Goal: Browse casually

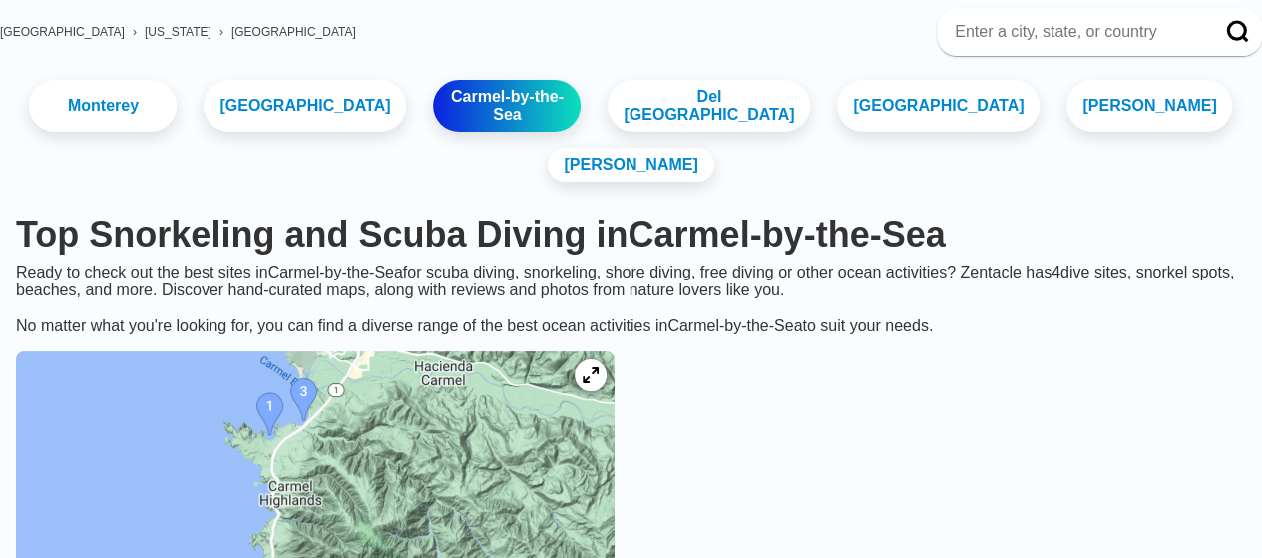
scroll to position [60, 0]
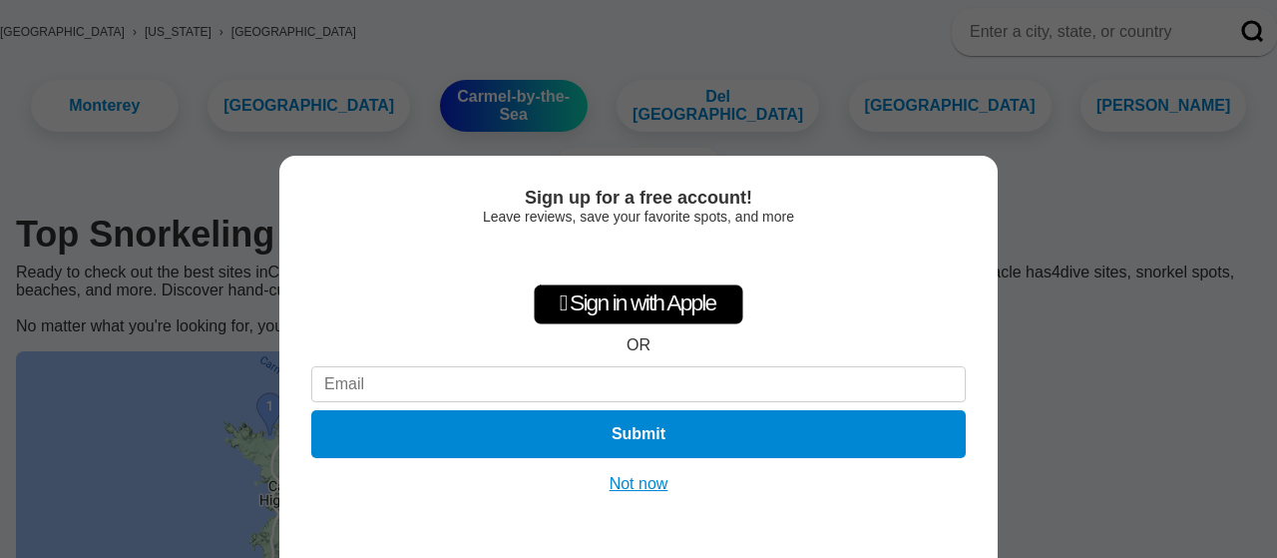
click at [1109, 292] on div "Sign up for a free account! Leave reviews, save your favorite spots, and more …" at bounding box center [638, 279] width 1277 height 558
click at [650, 487] on button "Not now" at bounding box center [638, 484] width 71 height 20
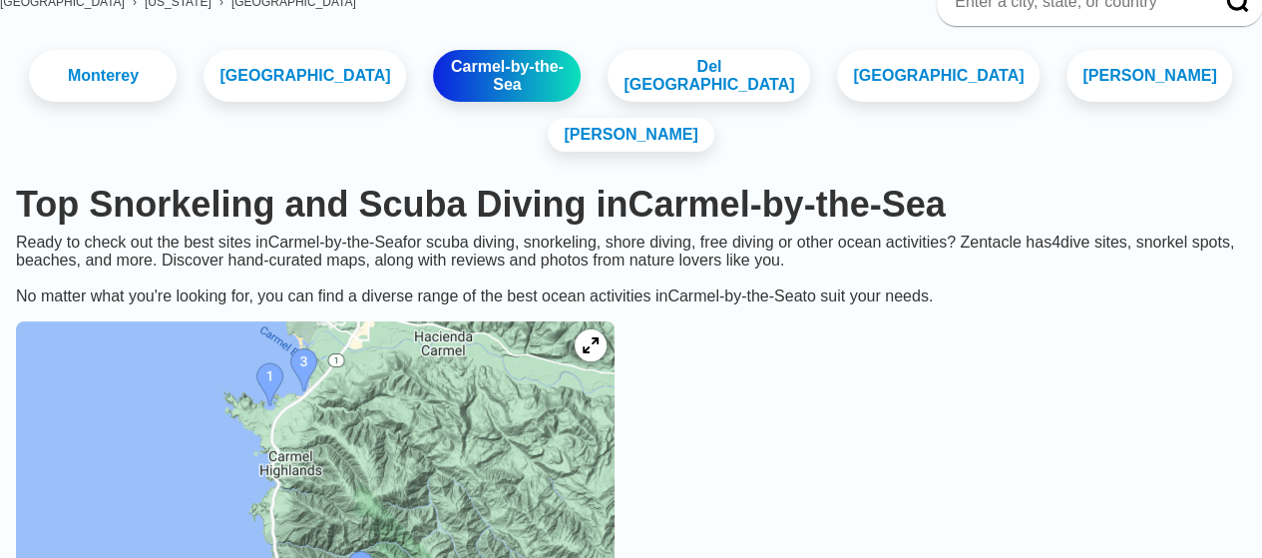
scroll to position [0, 0]
